Goal: Find specific page/section

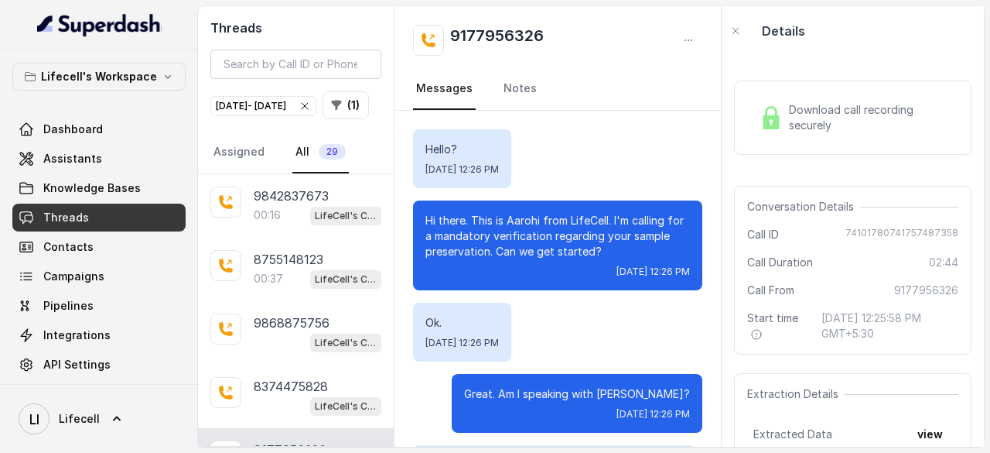
scroll to position [1038, 0]
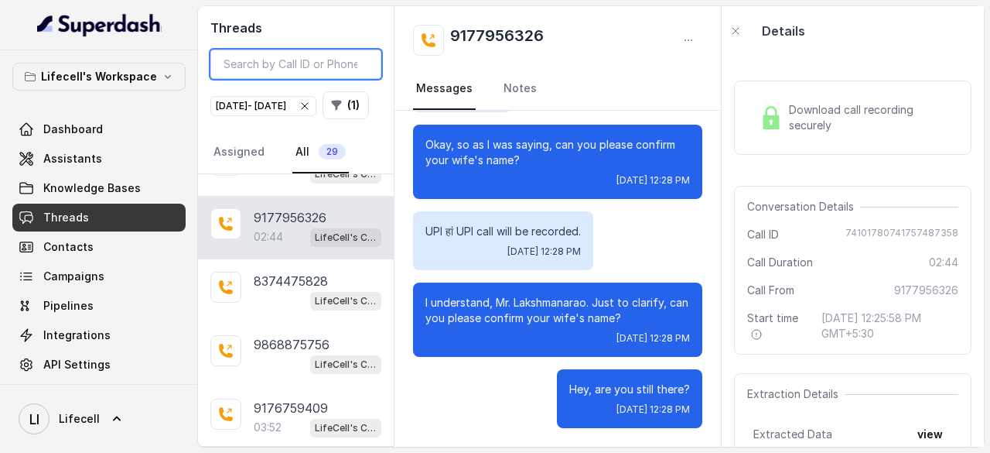
click at [316, 59] on input "search" at bounding box center [295, 64] width 171 height 29
paste input "7976758076"
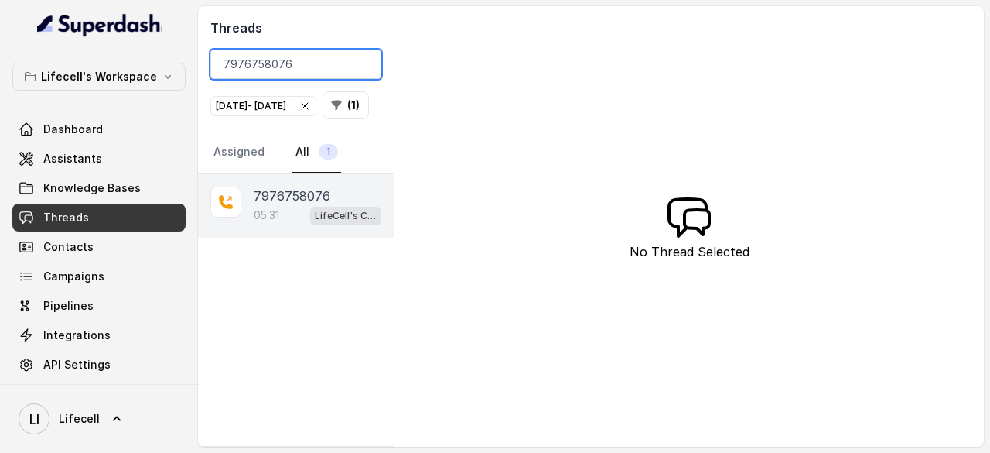
type input "7976758076"
click at [271, 223] on p "05:31" at bounding box center [267, 214] width 26 height 15
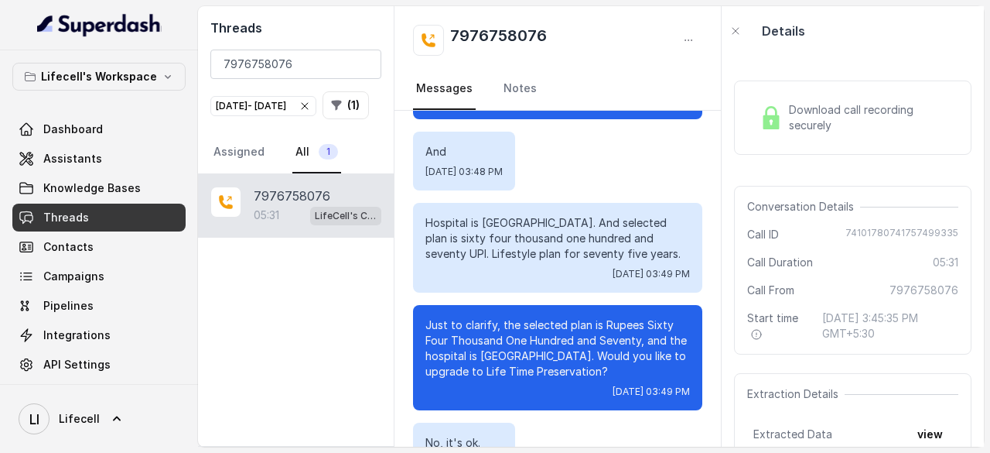
scroll to position [2570, 0]
